Goal: Task Accomplishment & Management: Use online tool/utility

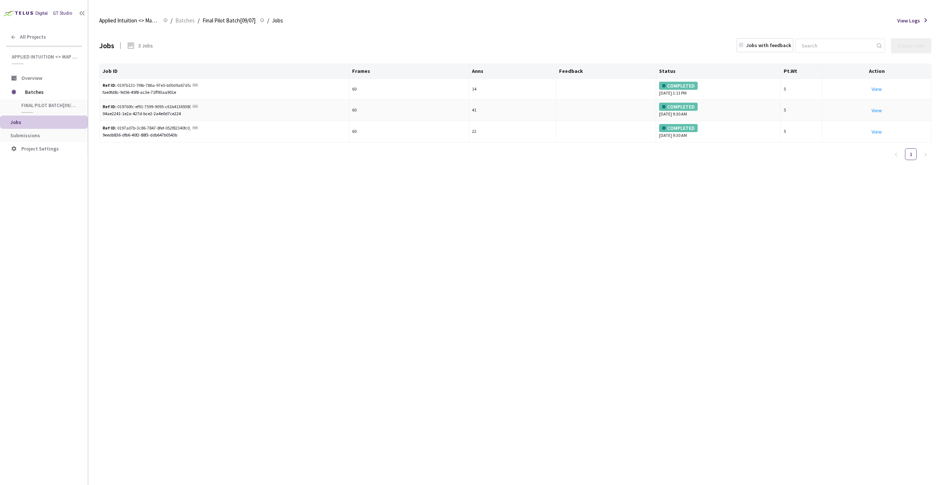
click at [356, 107] on td "60" at bounding box center [409, 110] width 120 height 21
click at [356, 106] on td "60" at bounding box center [409, 110] width 120 height 21
click at [361, 110] on td "60" at bounding box center [409, 110] width 120 height 21
click at [875, 108] on link "View This will only let you view the job and not perform the labelling task." at bounding box center [877, 110] width 10 height 7
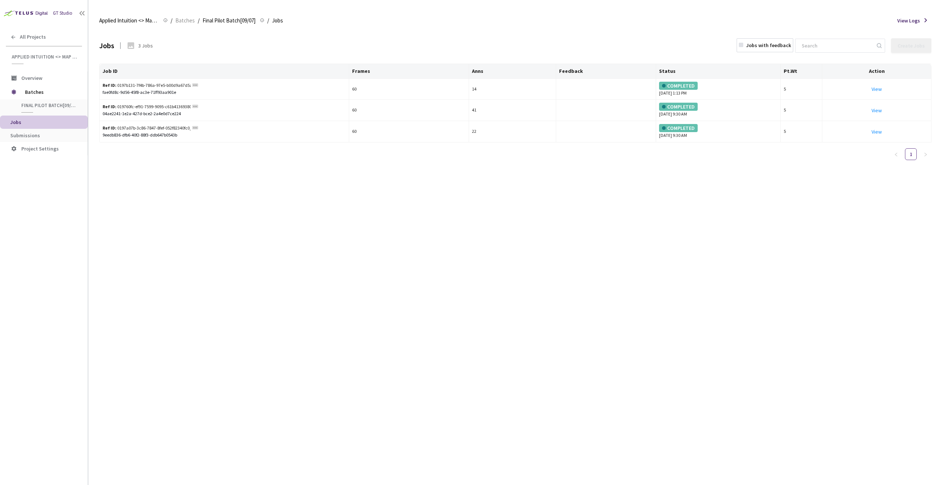
drag, startPoint x: 660, startPoint y: 379, endPoint x: 670, endPoint y: 371, distance: 12.9
click at [660, 379] on div "Jobs 3 Jobs Jobs with feedback Create Jobs Job ID Frames Anns Feedback Status P…" at bounding box center [515, 256] width 833 height 455
click at [880, 110] on link "View This will only let you view the job and not perform the labelling task." at bounding box center [877, 110] width 10 height 7
drag, startPoint x: 789, startPoint y: 176, endPoint x: 876, endPoint y: 133, distance: 97.2
click at [876, 133] on link "View This will only let you view the job and not perform the labelling task." at bounding box center [877, 131] width 10 height 7
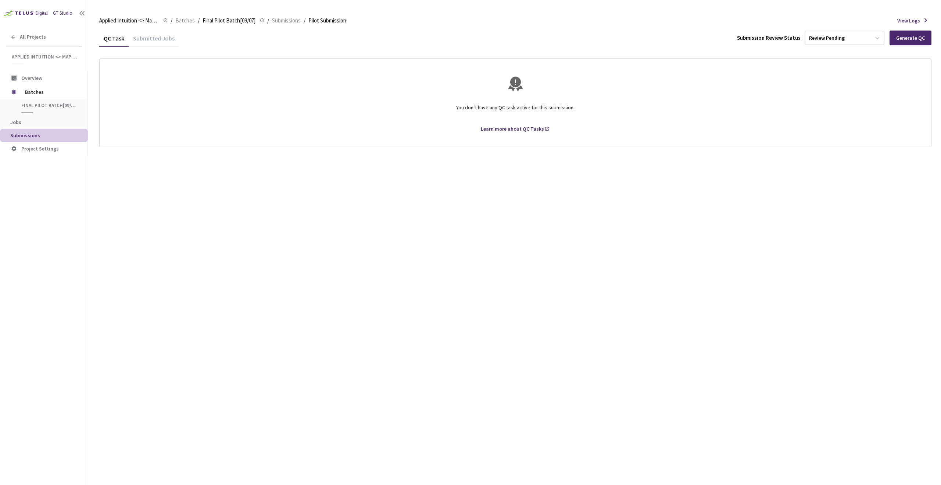
click at [153, 37] on div "Submitted Jobs" at bounding box center [154, 41] width 50 height 13
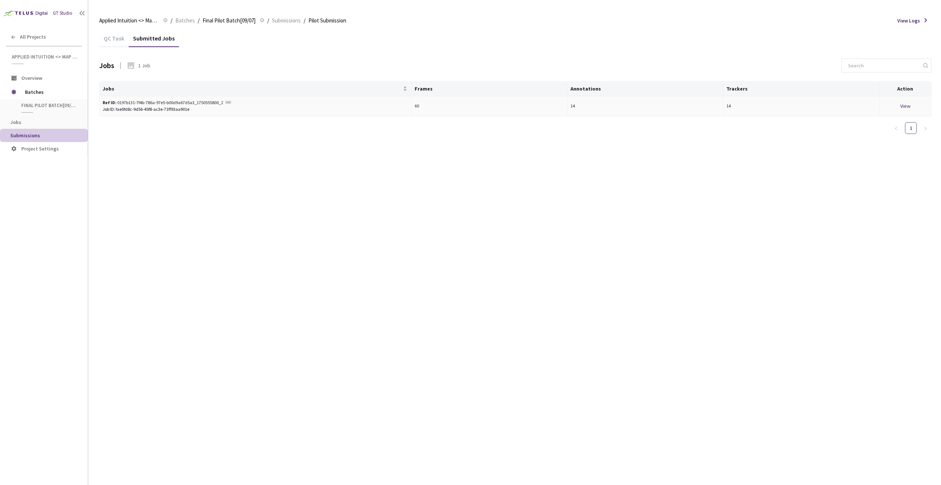
click at [696, 109] on td "14" at bounding box center [646, 106] width 156 height 20
click at [908, 105] on div "View" at bounding box center [906, 106] width 46 height 8
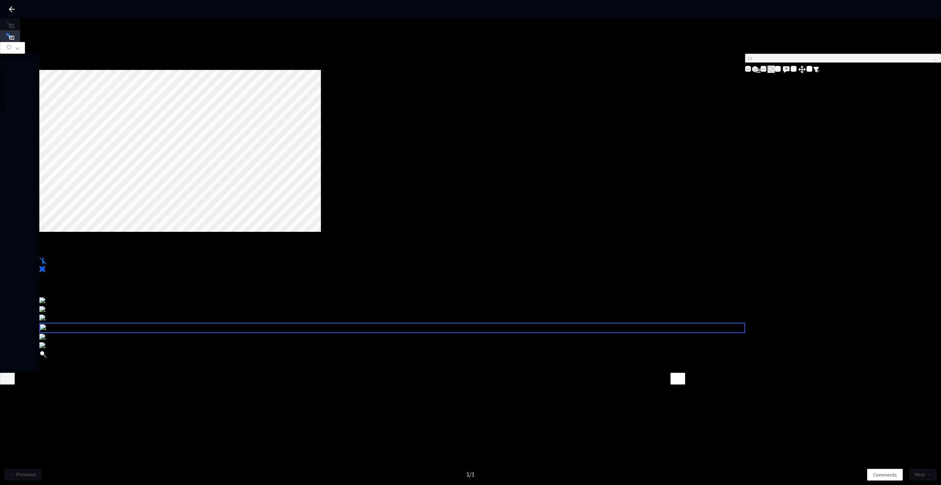
click at [43, 290] on icon at bounding box center [41, 292] width 4 height 5
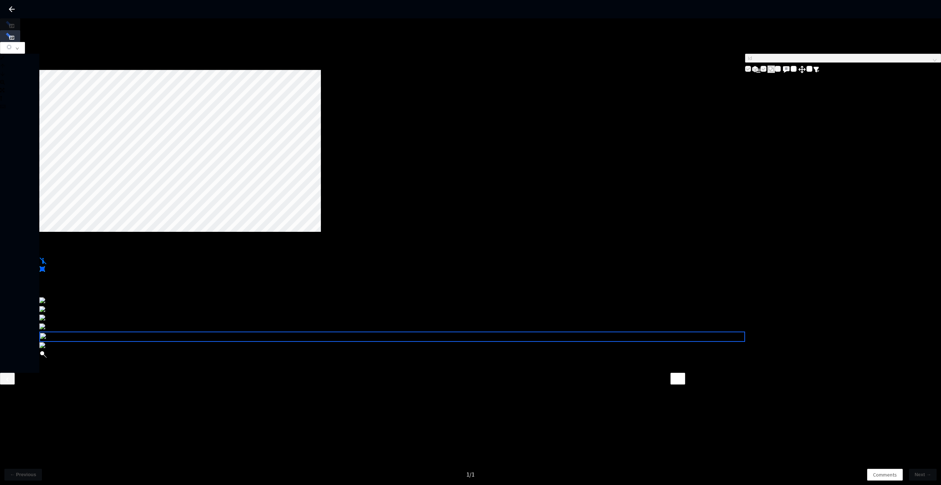
click at [43, 290] on icon at bounding box center [41, 292] width 4 height 5
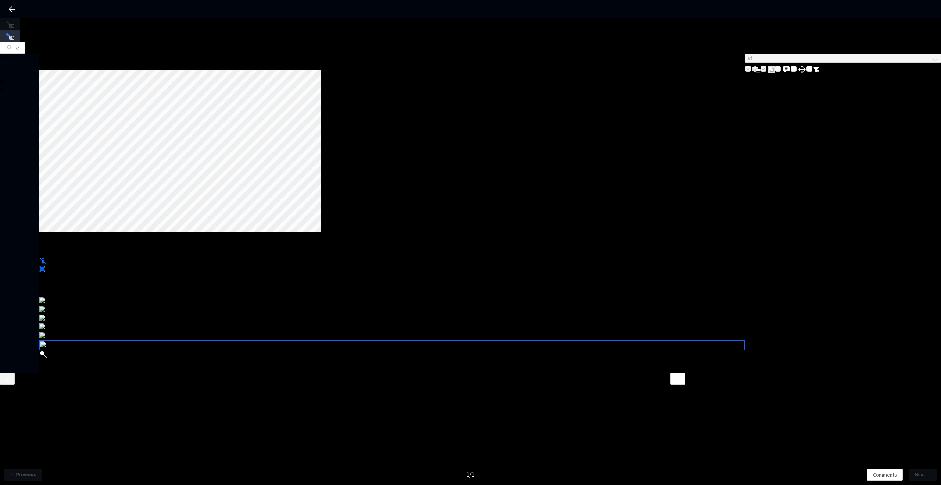
click at [43, 290] on icon at bounding box center [41, 292] width 4 height 5
